Goal: Task Accomplishment & Management: Manage account settings

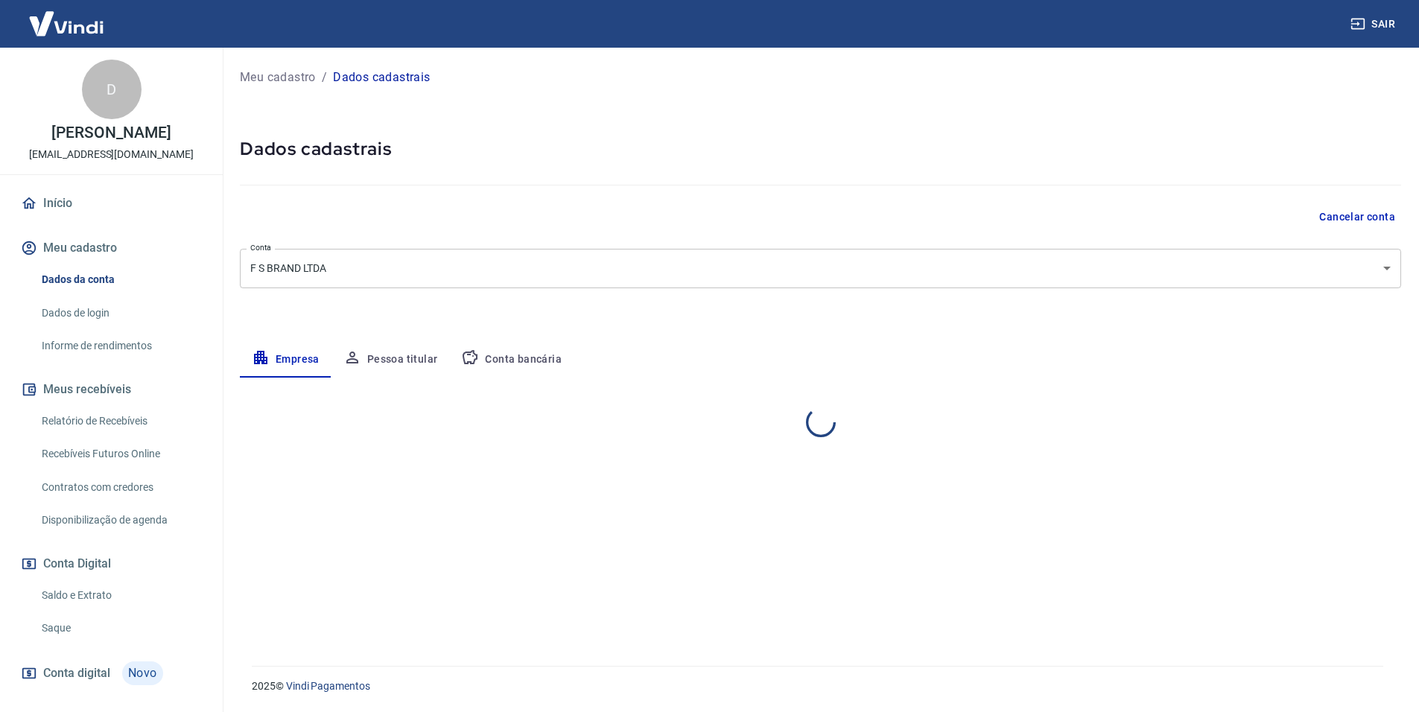
select select "SP"
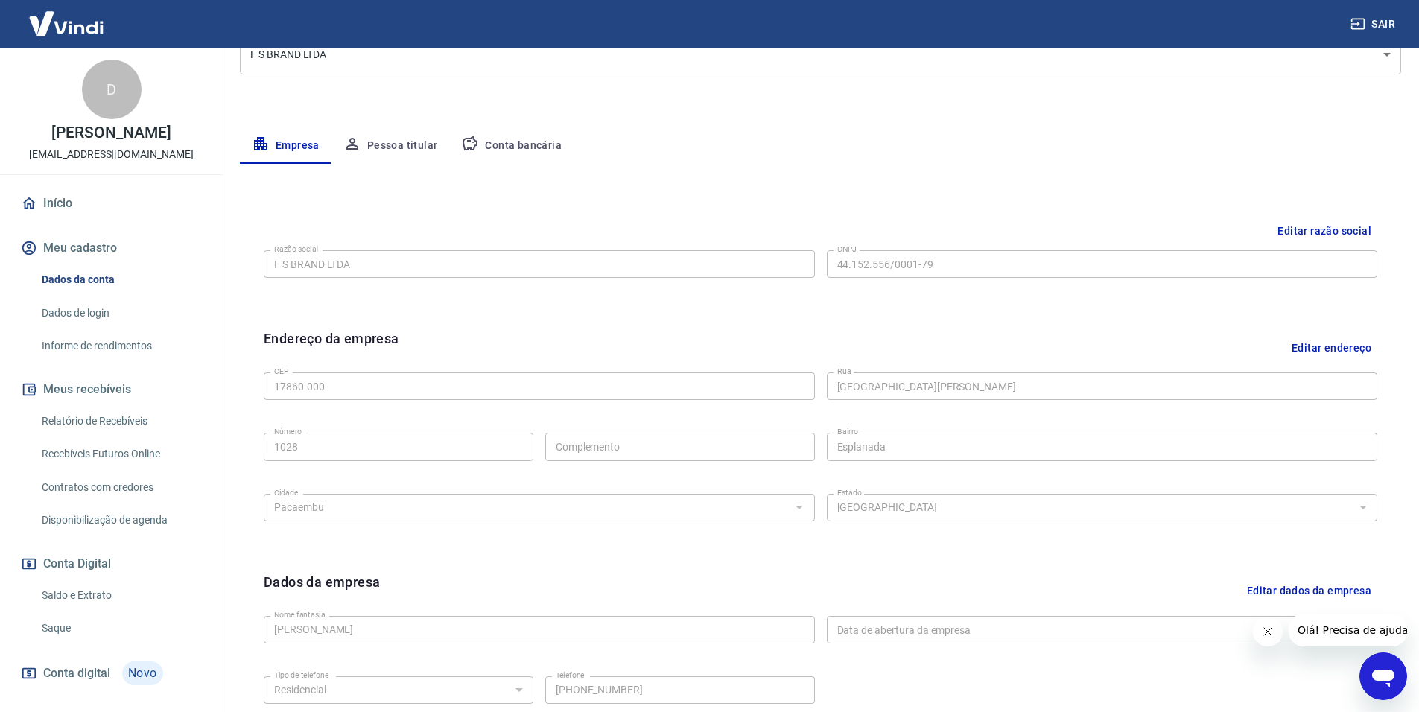
scroll to position [213, 0]
click at [391, 141] on button "Pessoa titular" at bounding box center [390, 147] width 118 height 36
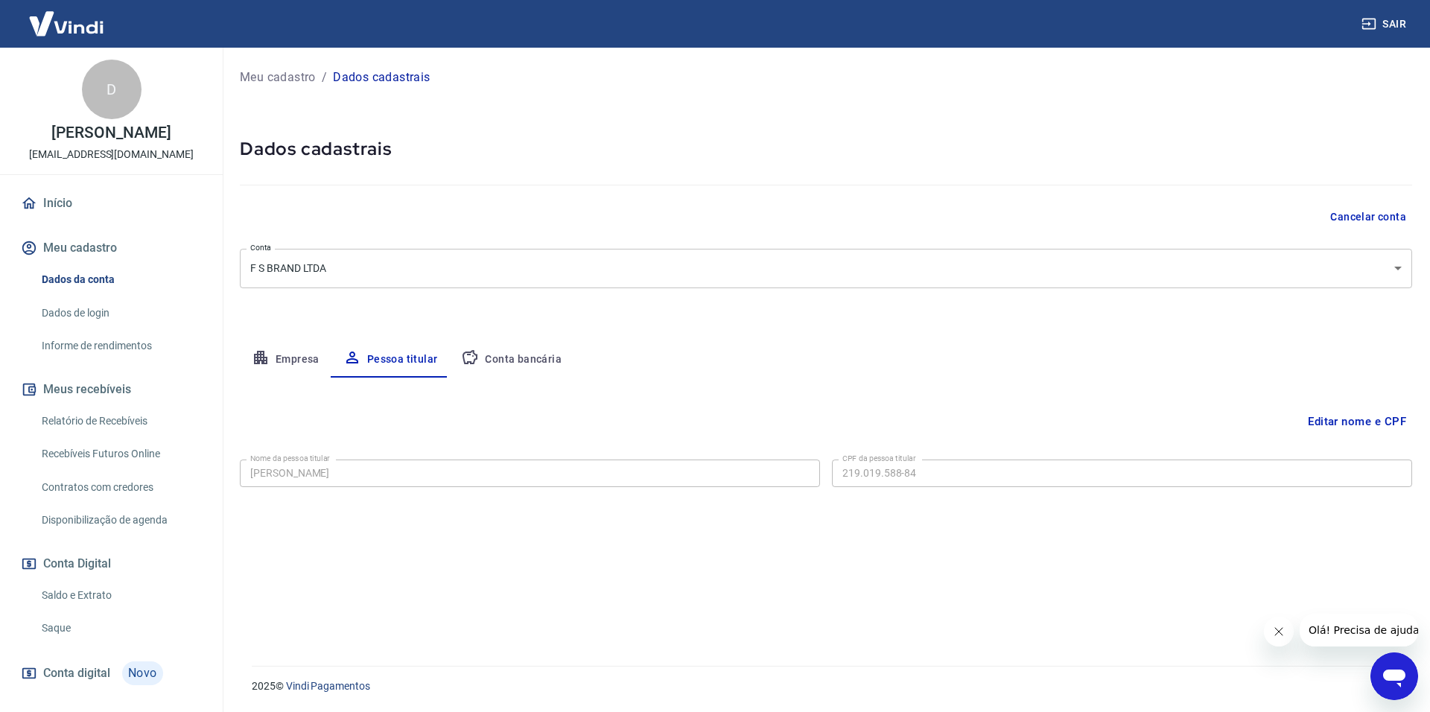
click at [520, 360] on button "Conta bancária" at bounding box center [511, 360] width 124 height 36
select select "1"
click at [299, 354] on button "Empresa" at bounding box center [286, 360] width 92 height 36
select select "SP"
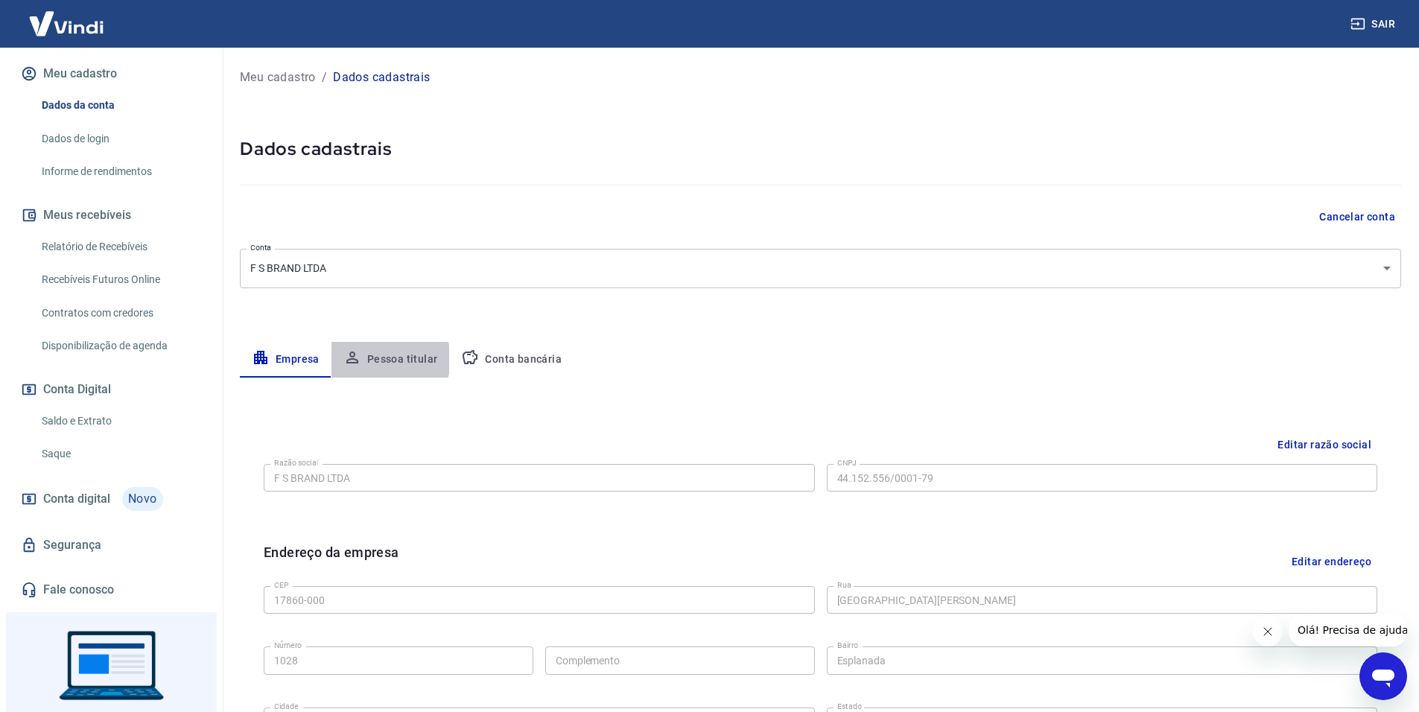
click at [385, 360] on button "Pessoa titular" at bounding box center [390, 360] width 118 height 36
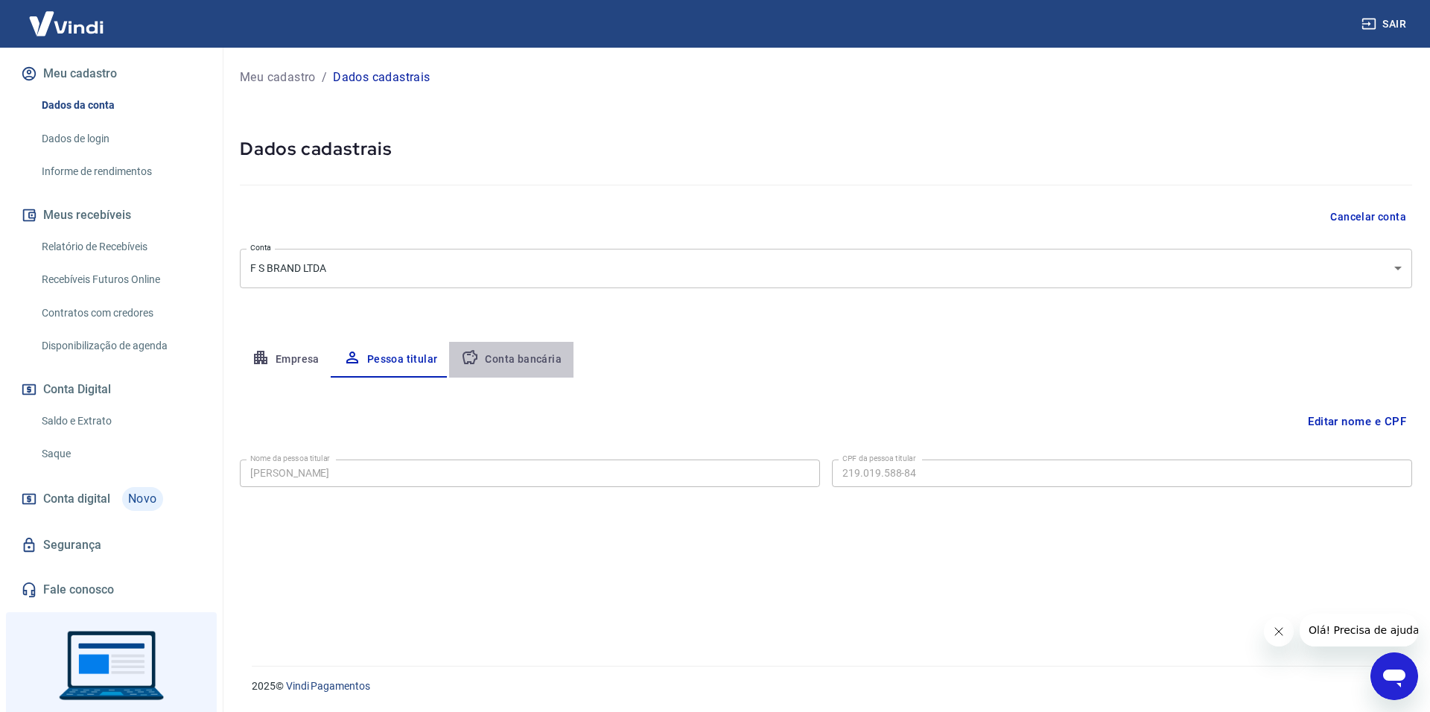
click at [544, 366] on button "Conta bancária" at bounding box center [511, 360] width 124 height 36
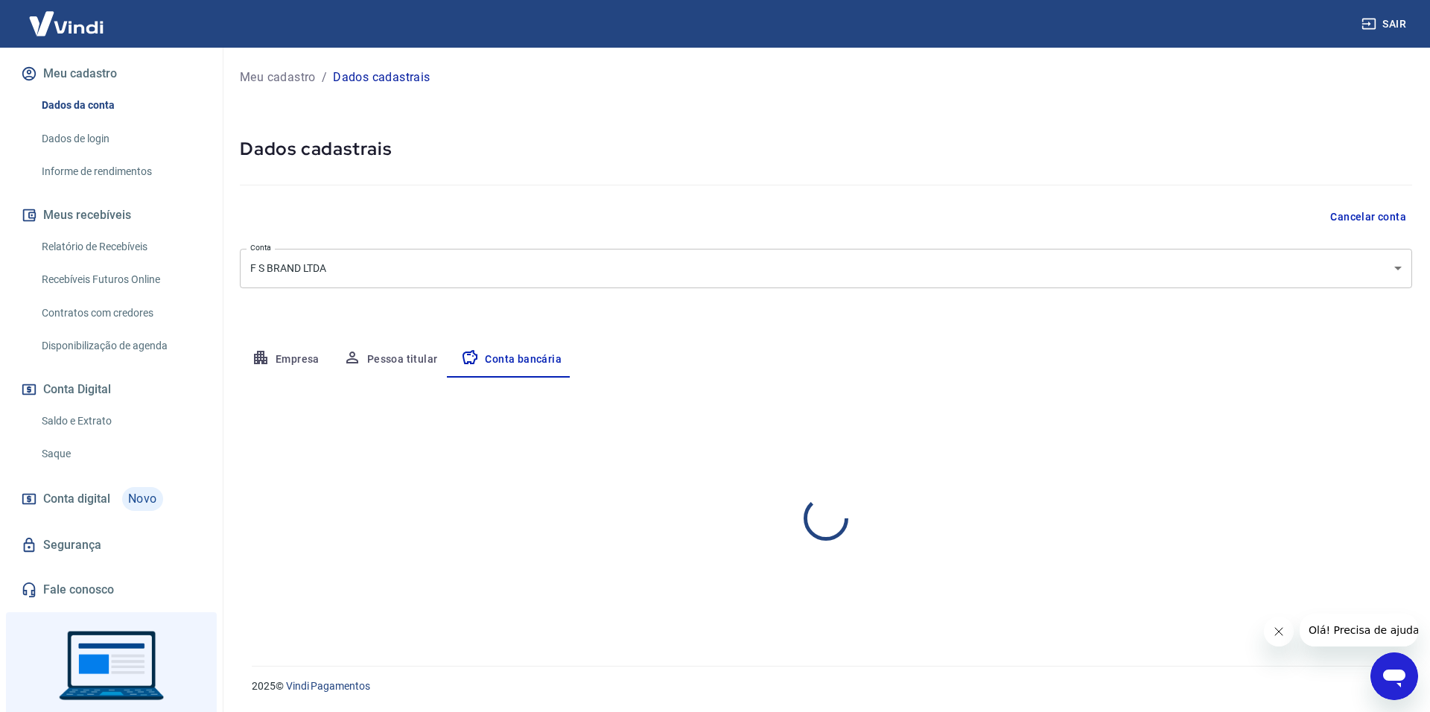
select select "1"
click at [308, 361] on button "Empresa" at bounding box center [286, 360] width 92 height 36
select select "SP"
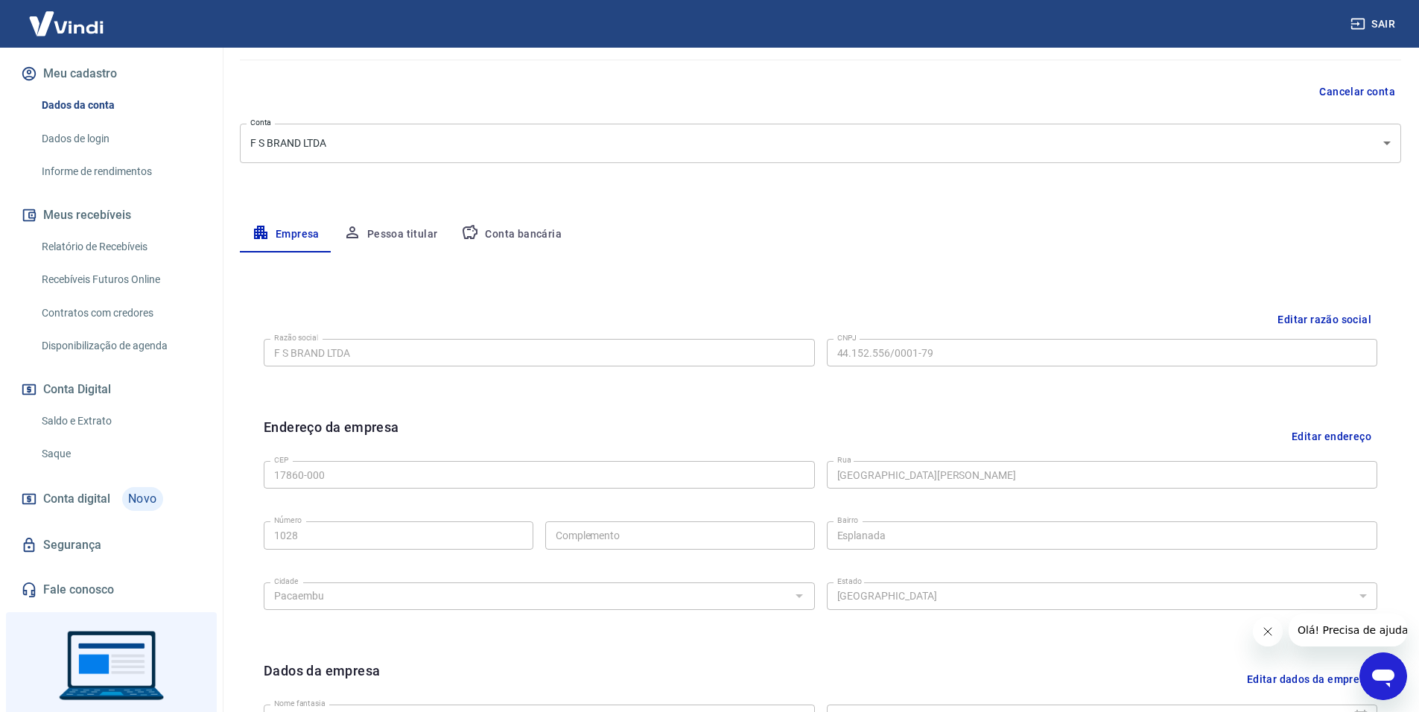
scroll to position [149, 0]
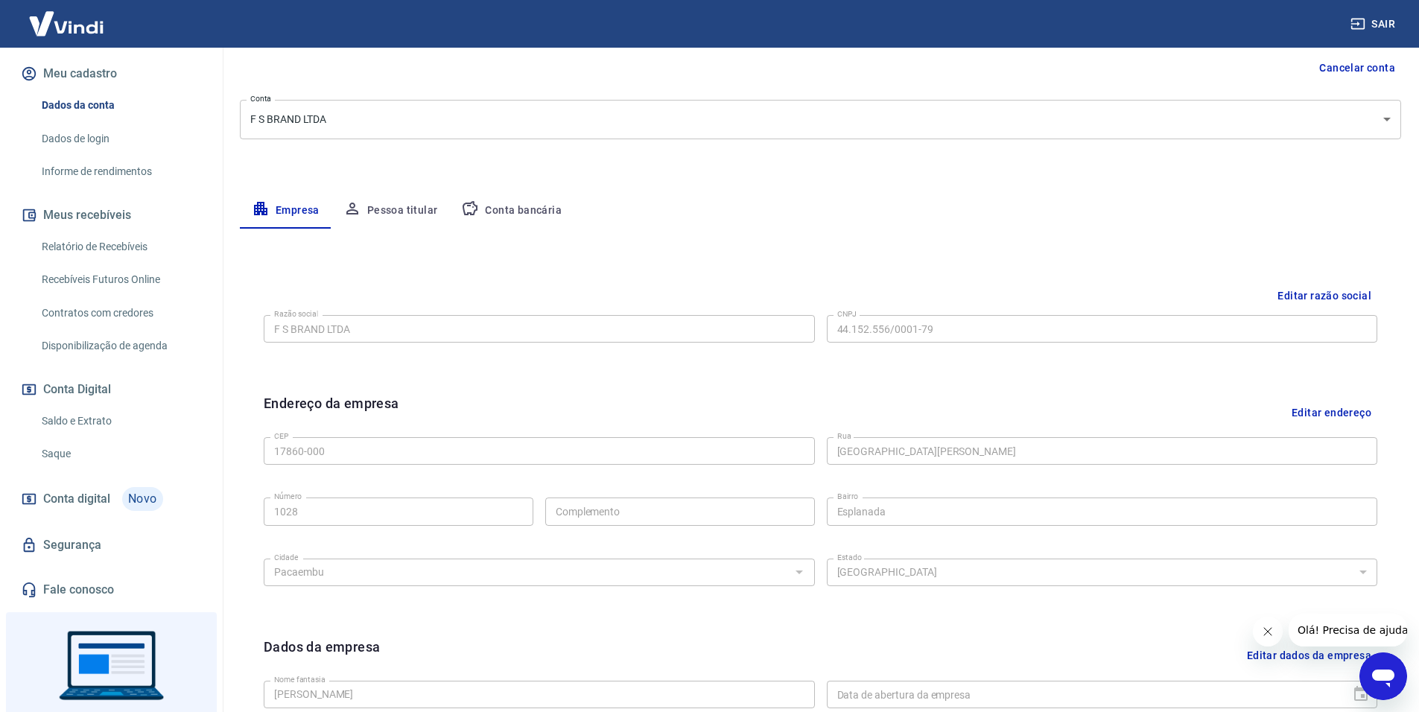
click at [383, 214] on button "Pessoa titular" at bounding box center [390, 211] width 118 height 36
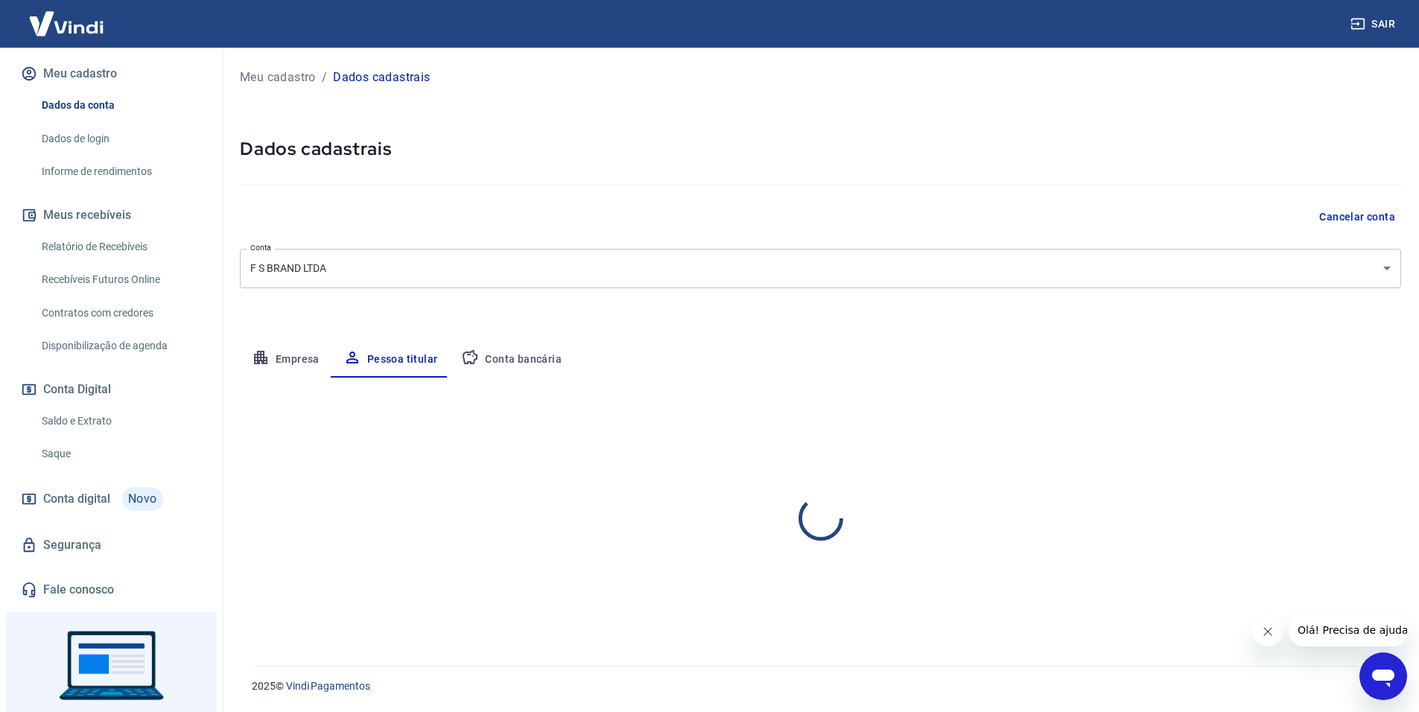
scroll to position [0, 0]
click at [295, 363] on button "Empresa" at bounding box center [286, 360] width 92 height 36
select select "SP"
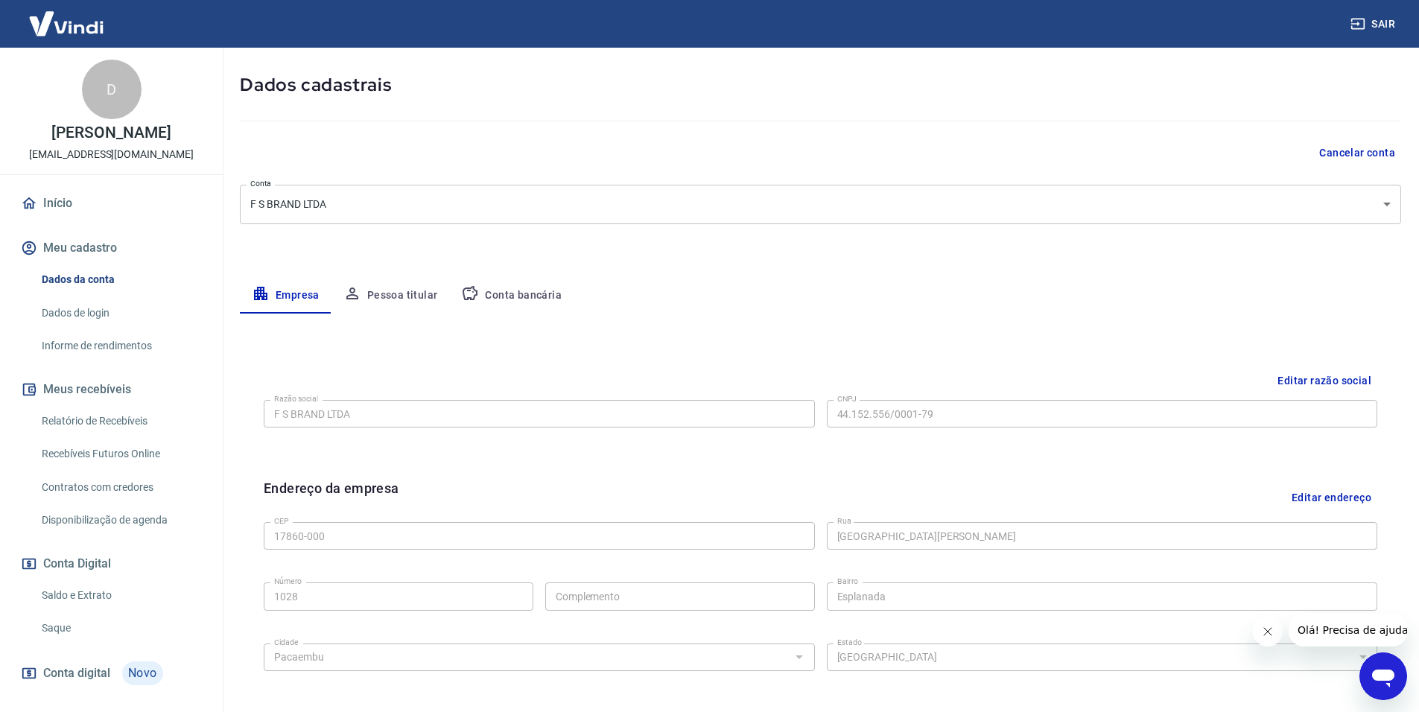
click at [65, 206] on link "Início" at bounding box center [111, 203] width 187 height 33
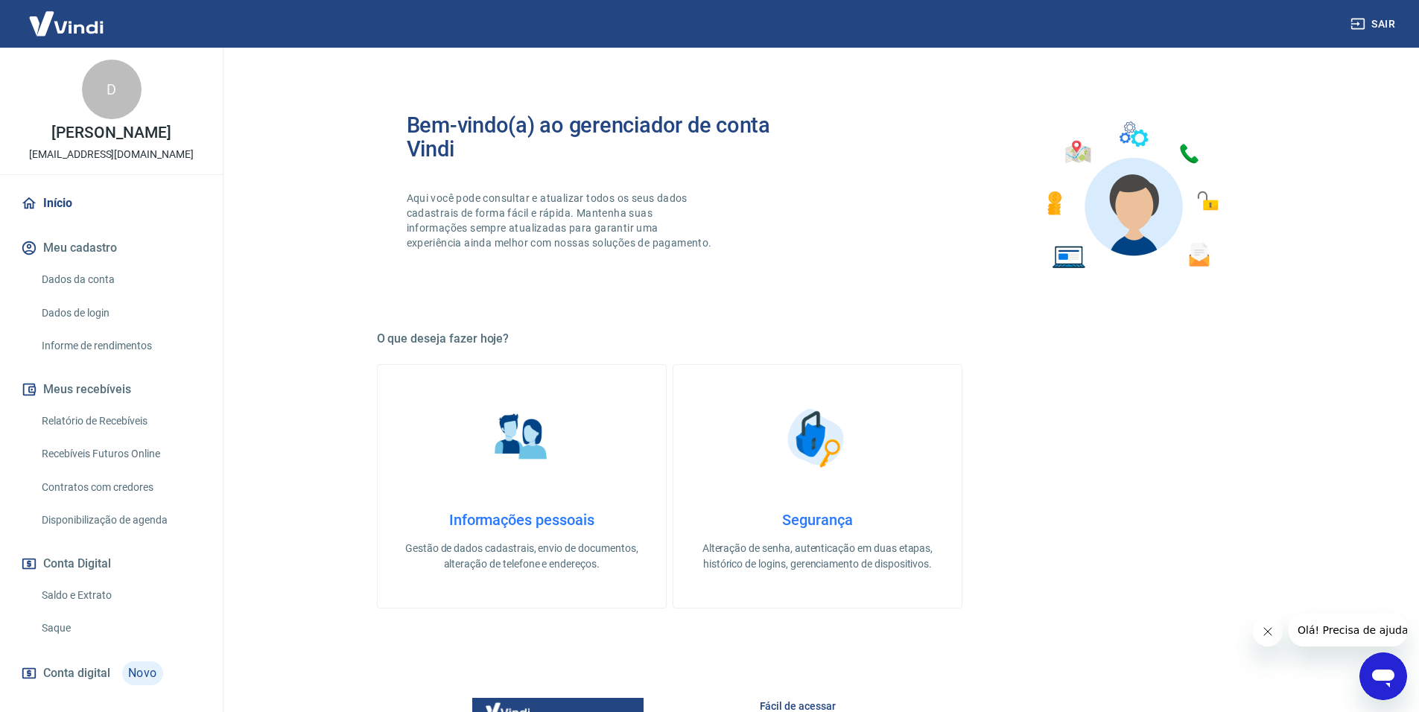
drag, startPoint x: 260, startPoint y: 104, endPoint x: 270, endPoint y: 109, distance: 11.7
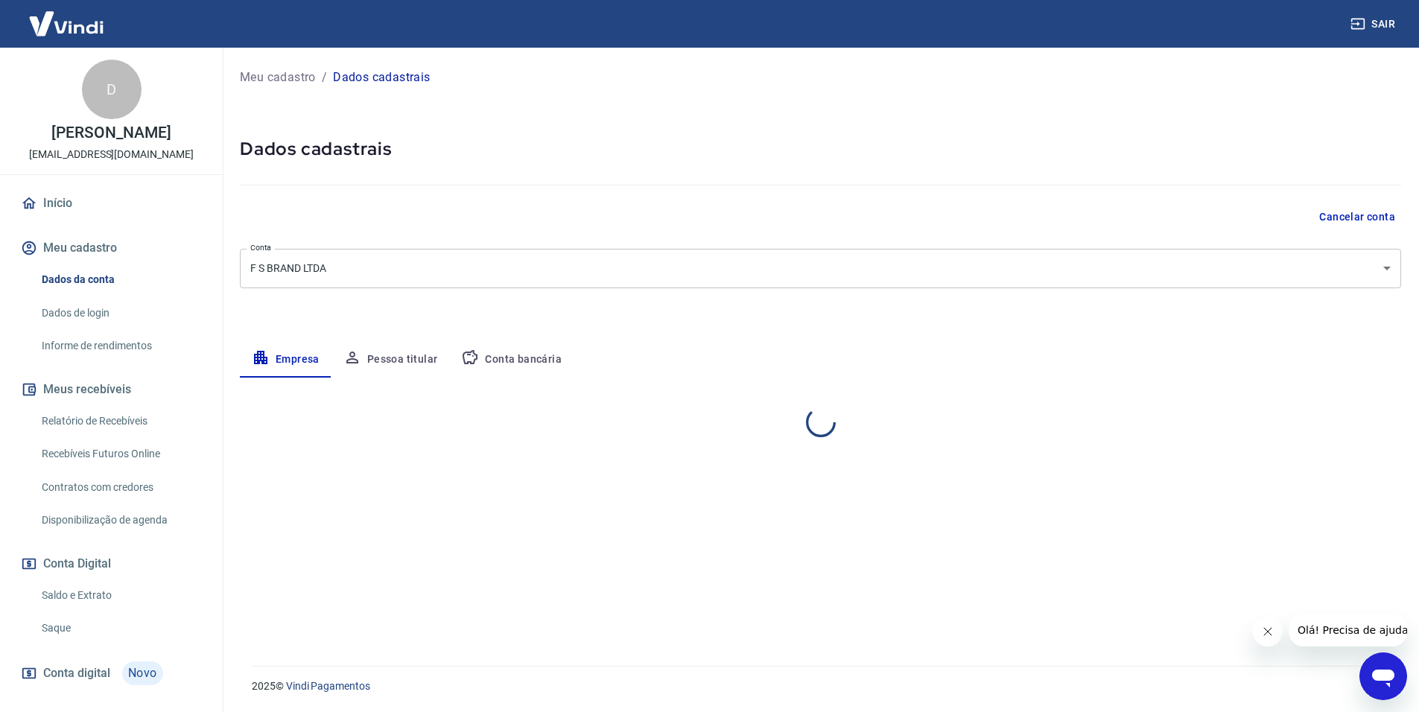
select select "SP"
